Goal: Information Seeking & Learning: Check status

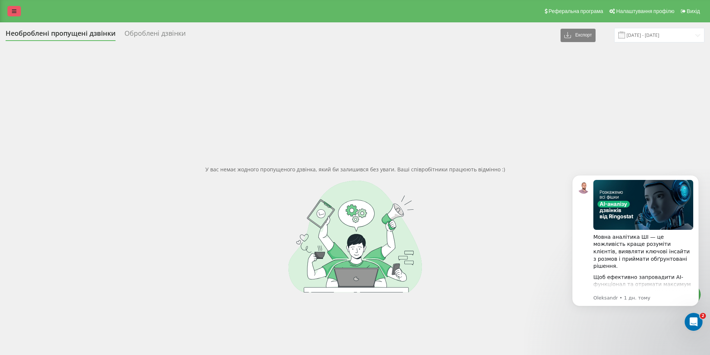
click at [12, 7] on link at bounding box center [13, 11] width 13 height 10
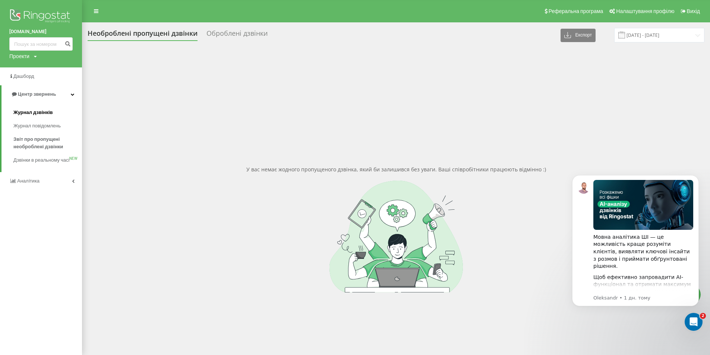
click at [38, 109] on link "Журнал дзвінків" at bounding box center [47, 112] width 69 height 13
click at [35, 115] on span "Журнал дзвінків" at bounding box center [33, 112] width 40 height 7
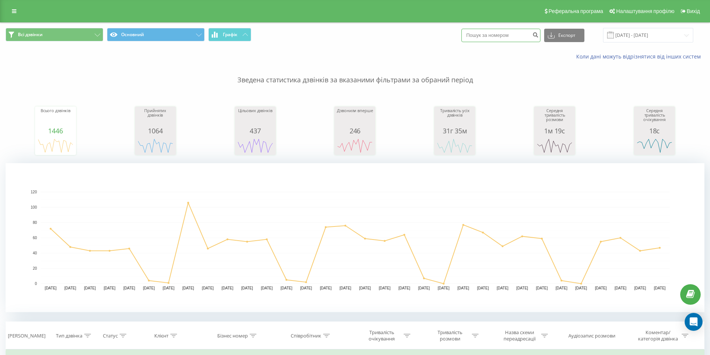
paste input "0673614659"
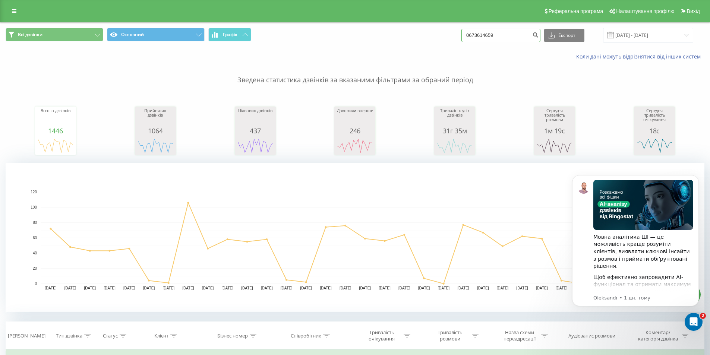
type input "0673614659"
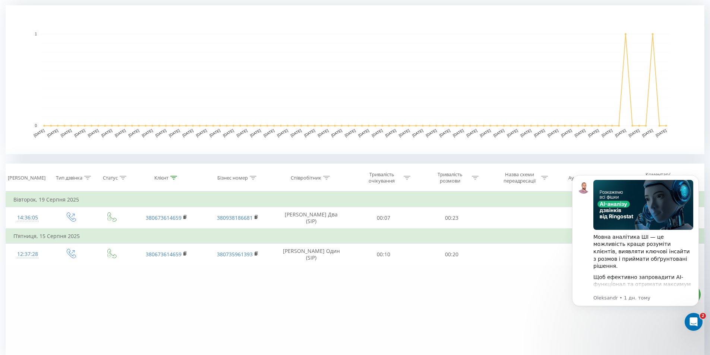
scroll to position [186, 0]
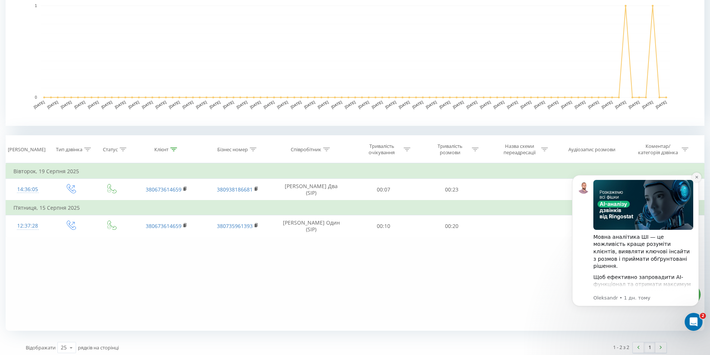
click at [695, 176] on icon "Dismiss notification" at bounding box center [697, 177] width 4 height 4
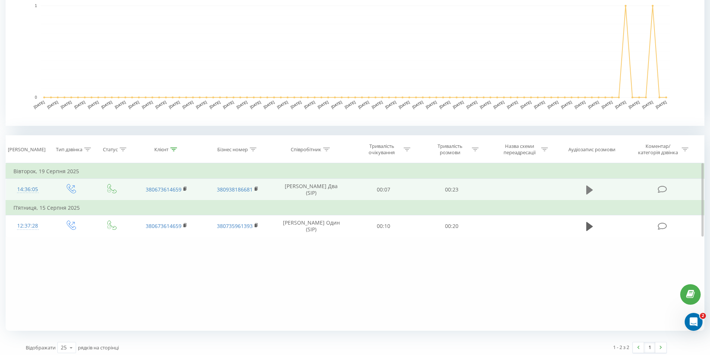
click at [586, 190] on button at bounding box center [589, 190] width 11 height 11
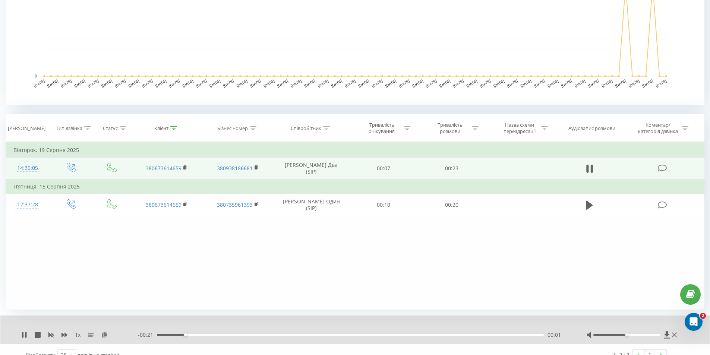
scroll to position [219, 0]
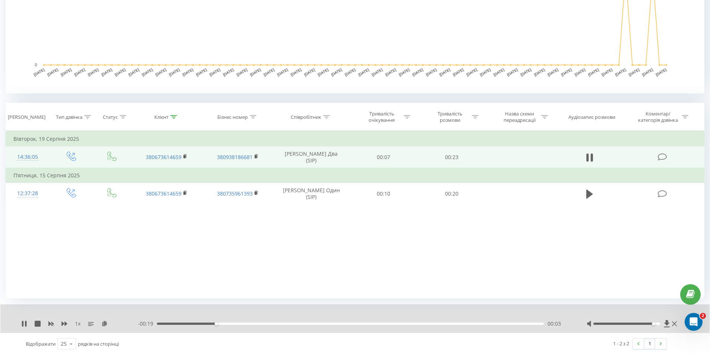
drag, startPoint x: 624, startPoint y: 323, endPoint x: 650, endPoint y: 325, distance: 26.6
click at [650, 325] on div at bounding box center [633, 323] width 92 height 7
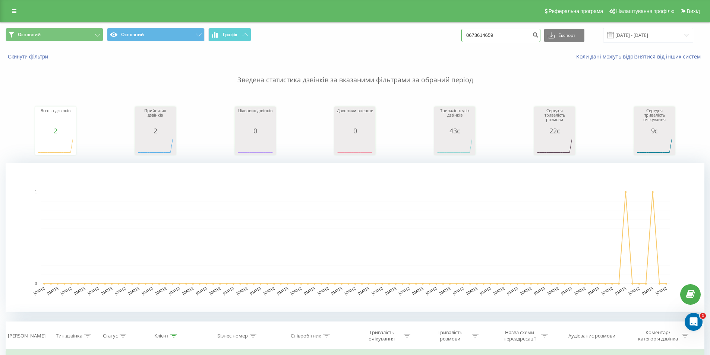
drag, startPoint x: 516, startPoint y: 33, endPoint x: 391, endPoint y: 43, distance: 125.3
click at [402, 41] on div "Основний Основний Графік 0673614659 Експорт .csv .xls .xlsx [DATE] - [DATE]" at bounding box center [355, 35] width 699 height 15
click at [505, 35] on input "0673614659" at bounding box center [500, 35] width 79 height 13
drag, startPoint x: 505, startPoint y: 35, endPoint x: 436, endPoint y: 38, distance: 69.4
click at [436, 38] on div "Основний Основний Графік 0673614659 Експорт .csv .xls .xlsx [DATE] - [DATE]" at bounding box center [355, 35] width 699 height 15
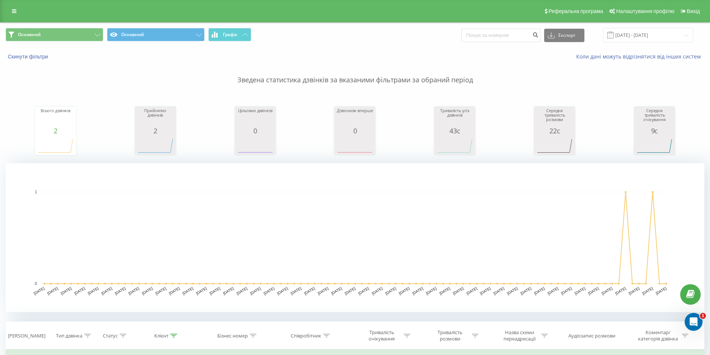
click at [403, 40] on div "Основний Основний Графік Експорт .csv .xls .xlsx 21.05.2025 - 21.08.2025" at bounding box center [355, 35] width 699 height 15
click at [504, 32] on input "0673614659" at bounding box center [500, 35] width 79 height 13
drag, startPoint x: 505, startPoint y: 36, endPoint x: 431, endPoint y: 34, distance: 74.2
click at [431, 34] on div "Основний Основний Графік 0673614659 Експорт .csv .xls .xlsx [DATE] - [DATE]" at bounding box center [355, 35] width 699 height 15
click at [153, 63] on p "Зведена статистика дзвінків за вказаними фільтрами за обраний період" at bounding box center [355, 72] width 699 height 25
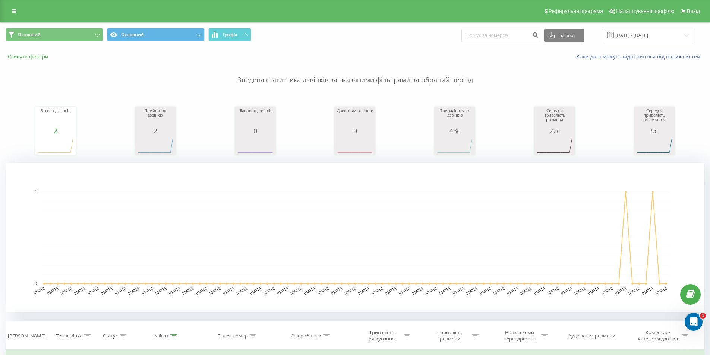
click at [22, 57] on button "Скинути фільтри" at bounding box center [29, 56] width 46 height 7
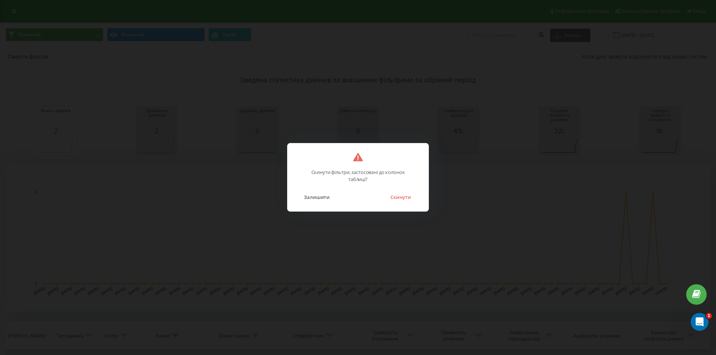
click at [473, 155] on div "Скинути фільтри, застосовані до колонок таблиці? Залишити Скинути" at bounding box center [358, 177] width 716 height 355
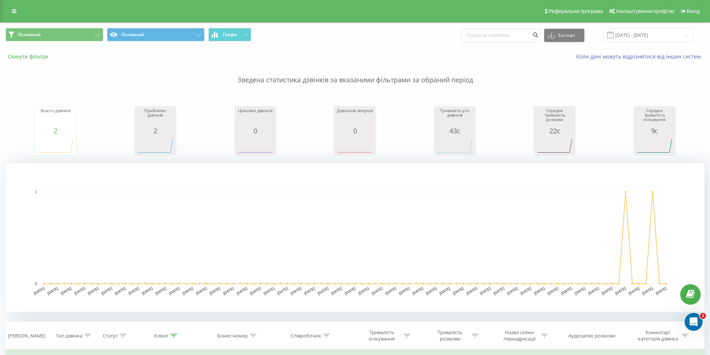
click at [32, 55] on button "Скинути фільтри" at bounding box center [29, 56] width 46 height 7
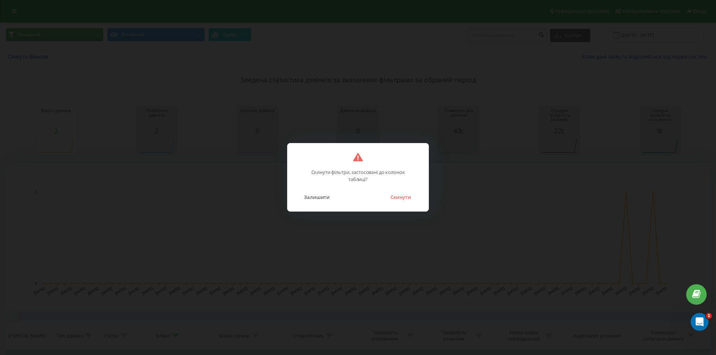
drag, startPoint x: 392, startPoint y: 198, endPoint x: 378, endPoint y: 201, distance: 14.8
click at [393, 198] on button "Скинути" at bounding box center [401, 197] width 28 height 10
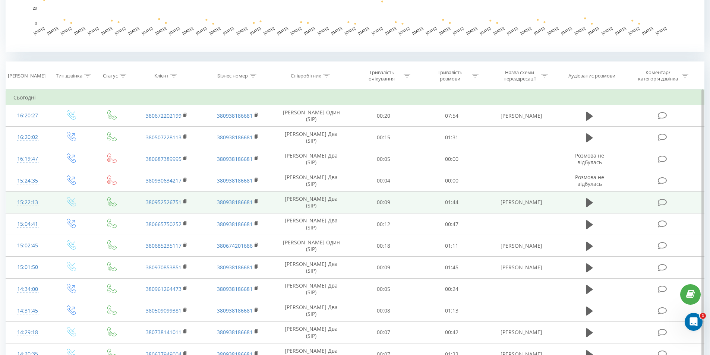
scroll to position [261, 0]
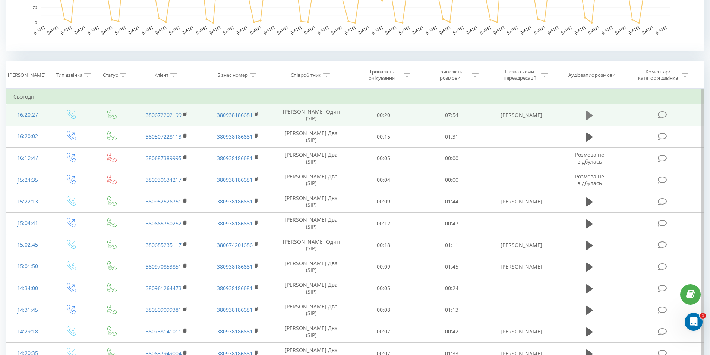
click at [589, 118] on icon at bounding box center [589, 115] width 7 height 9
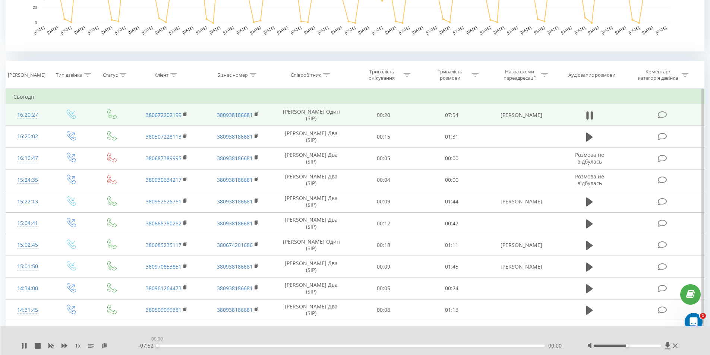
drag, startPoint x: 158, startPoint y: 346, endPoint x: 515, endPoint y: 359, distance: 357.3
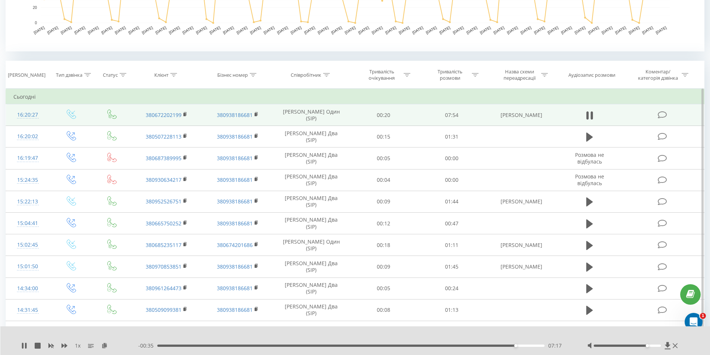
click at [650, 346] on div at bounding box center [627, 346] width 67 height 2
click at [653, 346] on div at bounding box center [627, 346] width 67 height 2
click at [523, 346] on div "07:26" at bounding box center [351, 346] width 388 height 2
click at [25, 346] on icon at bounding box center [24, 346] width 6 height 6
click at [510, 346] on div "07:35" at bounding box center [351, 346] width 388 height 2
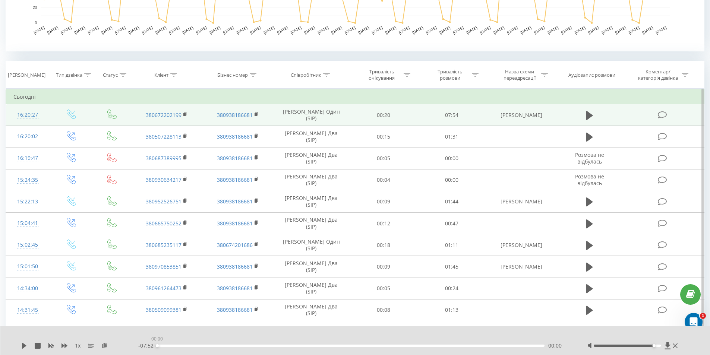
drag, startPoint x: 158, startPoint y: 345, endPoint x: 520, endPoint y: 353, distance: 362.0
click at [520, 353] on div "1 x - 07:52 00:00 00:00" at bounding box center [355, 341] width 710 height 29
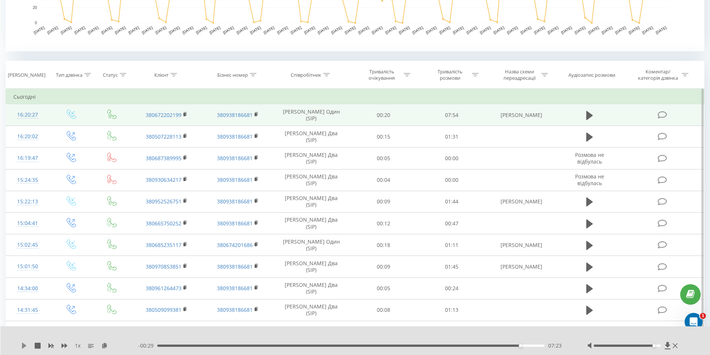
click at [24, 348] on icon at bounding box center [24, 346] width 4 height 6
click at [24, 346] on icon at bounding box center [24, 346] width 6 height 6
